Goal: Check status: Check status

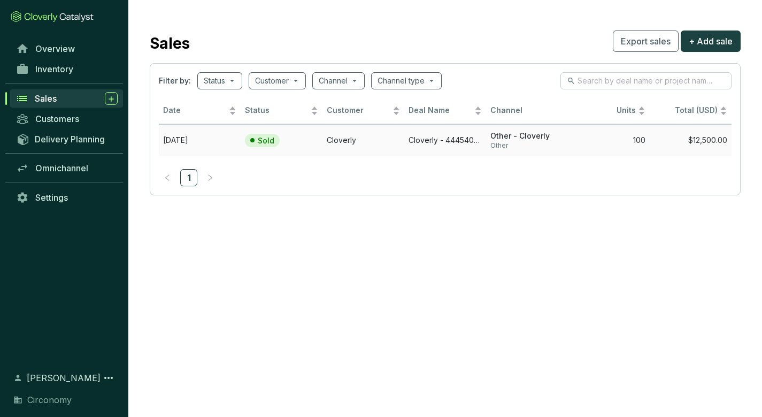
click at [205, 137] on td "Sep 24 2025" at bounding box center [200, 140] width 82 height 32
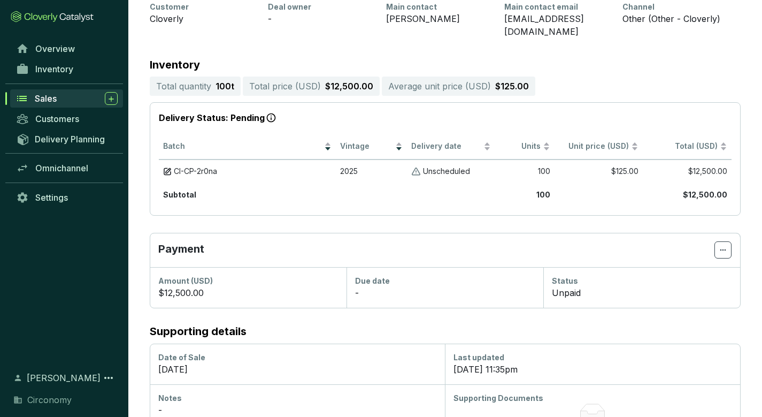
scroll to position [166, 0]
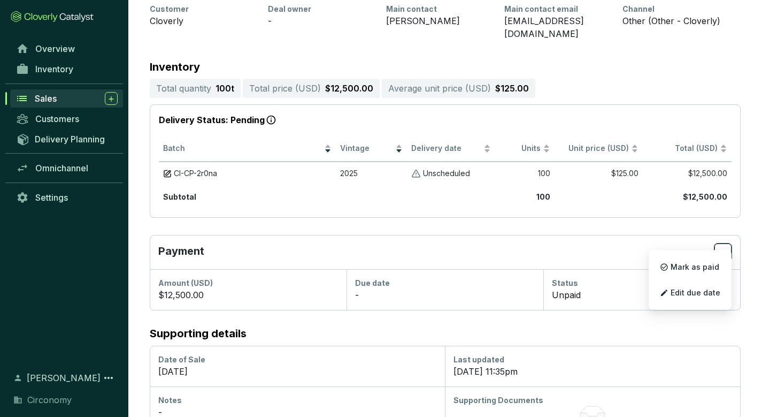
click at [724, 245] on icon at bounding box center [723, 251] width 9 height 13
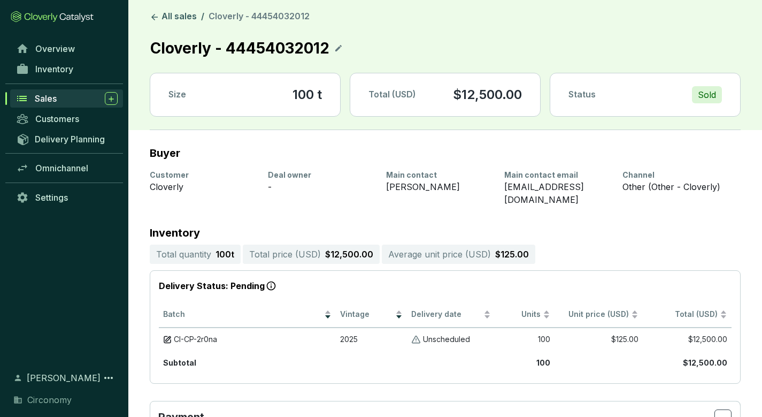
scroll to position [0, 0]
click at [173, 334] on div "CI-CP-2r0na" at bounding box center [247, 339] width 168 height 10
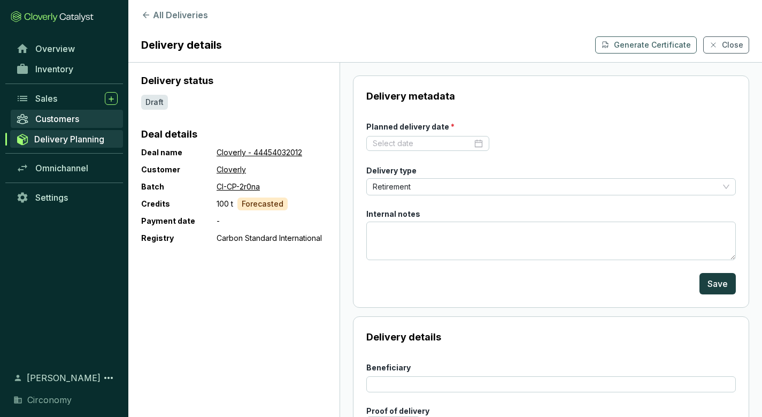
click at [42, 117] on span "Customers" at bounding box center [57, 118] width 44 height 11
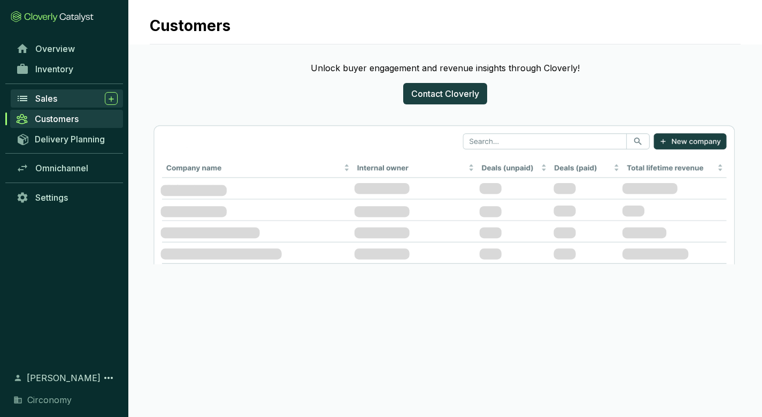
click at [50, 95] on span "Sales" at bounding box center [46, 98] width 22 height 11
